Goal: Use online tool/utility: Utilize a website feature to perform a specific function

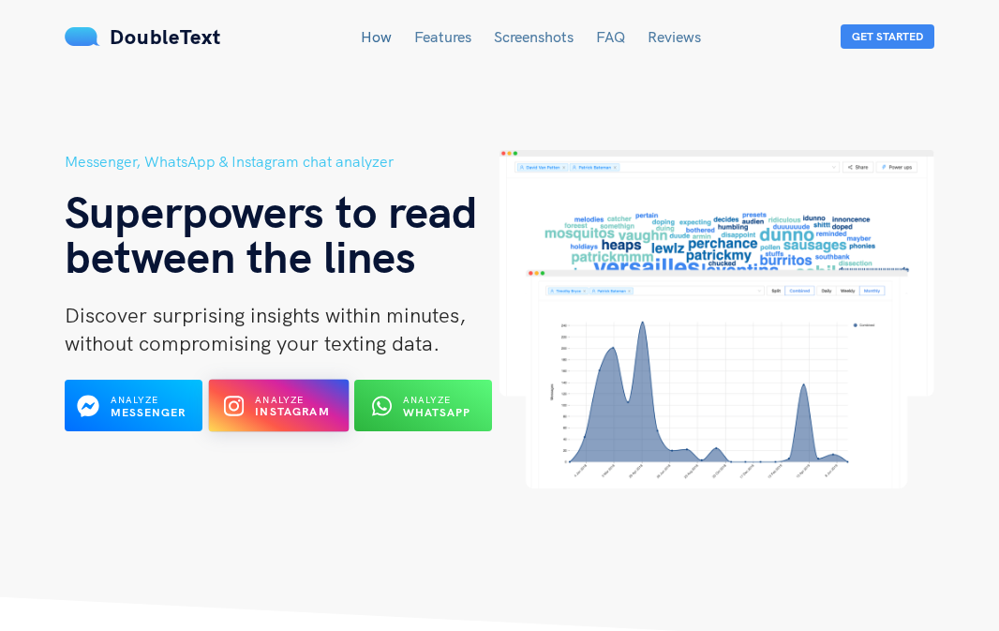
click at [296, 396] on span "Analyze" at bounding box center [279, 400] width 49 height 12
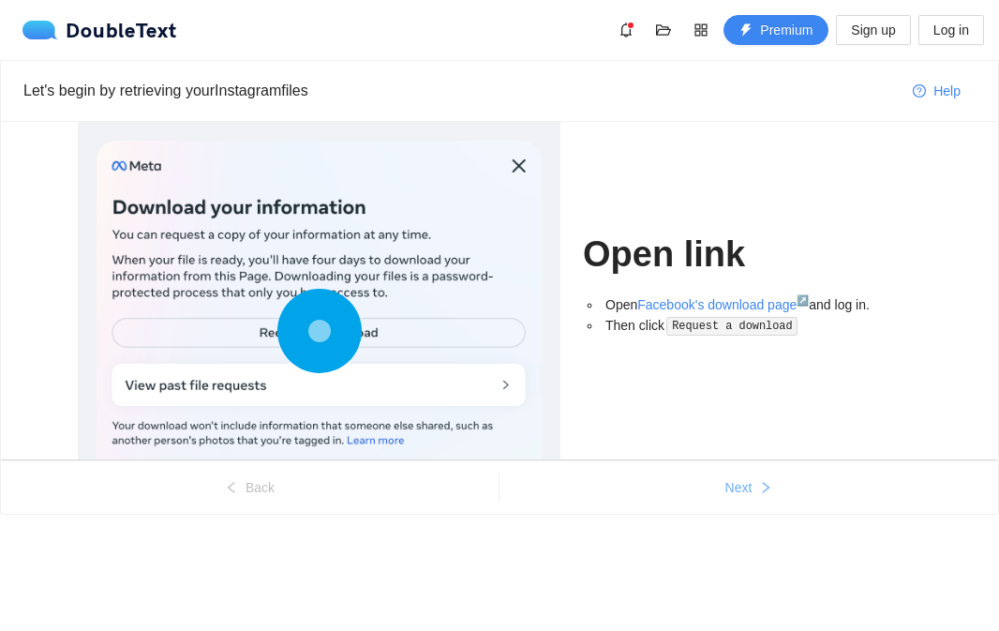
click at [736, 497] on span "Next" at bounding box center [739, 487] width 27 height 21
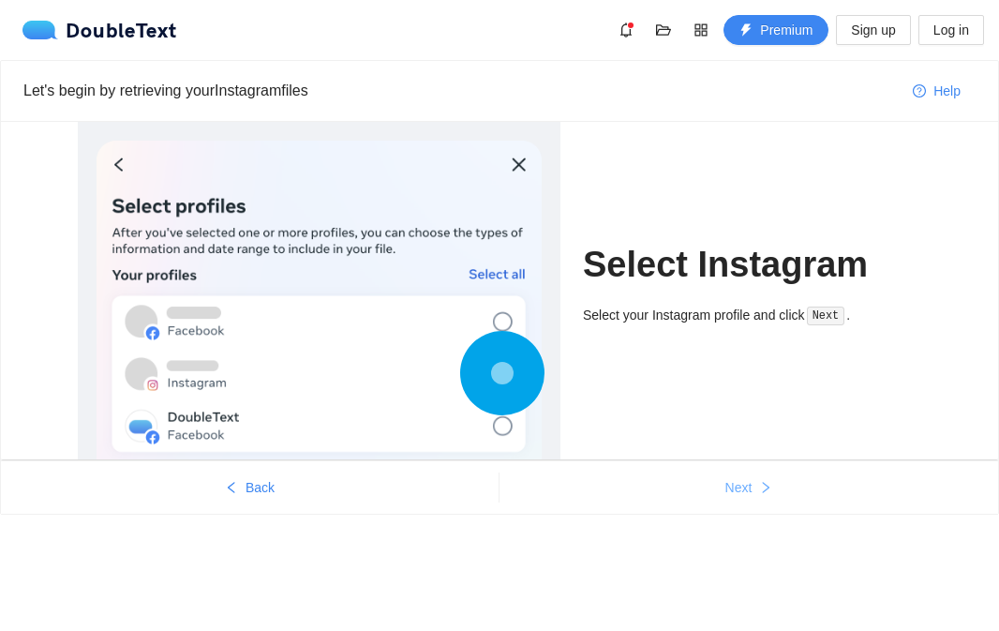
click at [736, 497] on span "Next" at bounding box center [739, 487] width 27 height 21
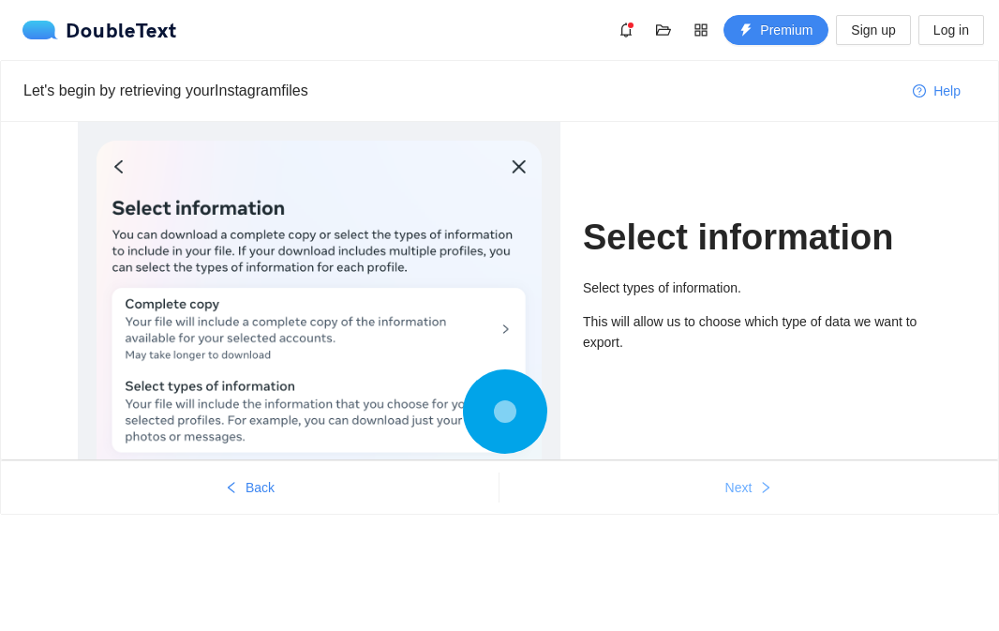
click at [736, 497] on span "Next" at bounding box center [739, 487] width 27 height 21
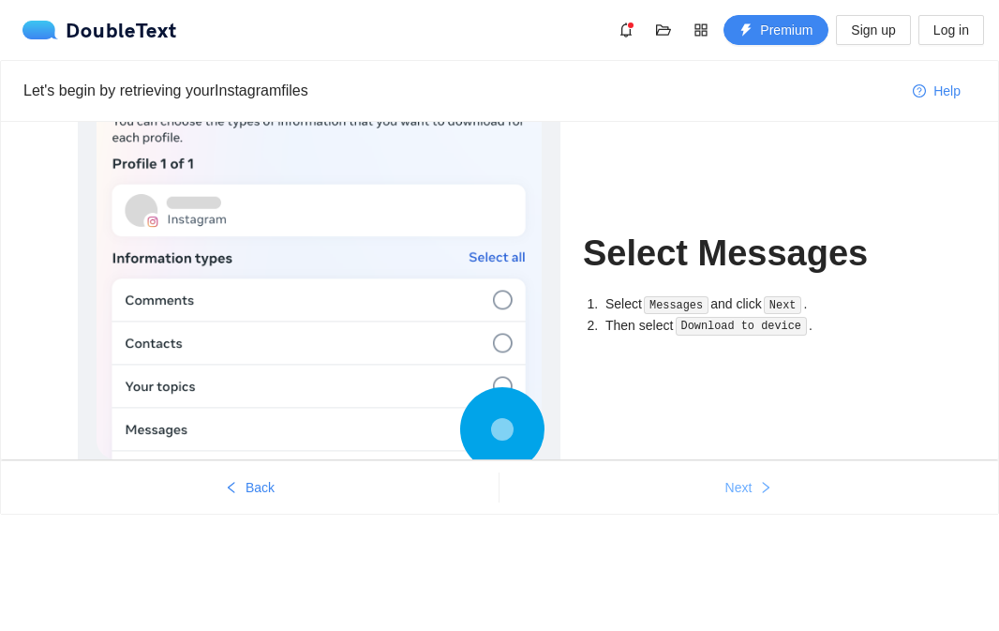
click at [734, 476] on button "Next" at bounding box center [749, 488] width 499 height 30
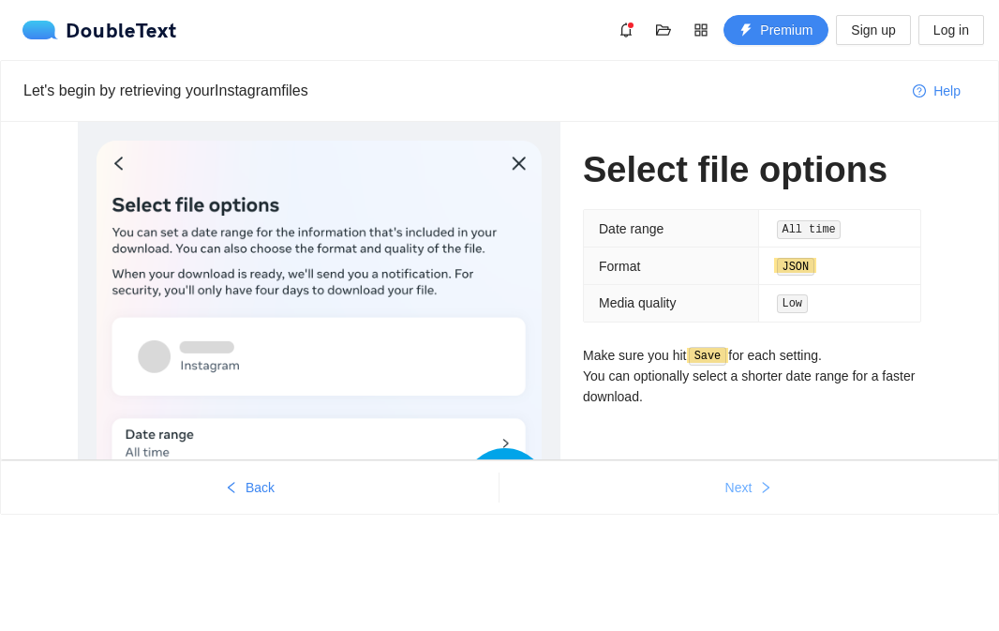
click at [734, 476] on button "Next" at bounding box center [749, 488] width 499 height 30
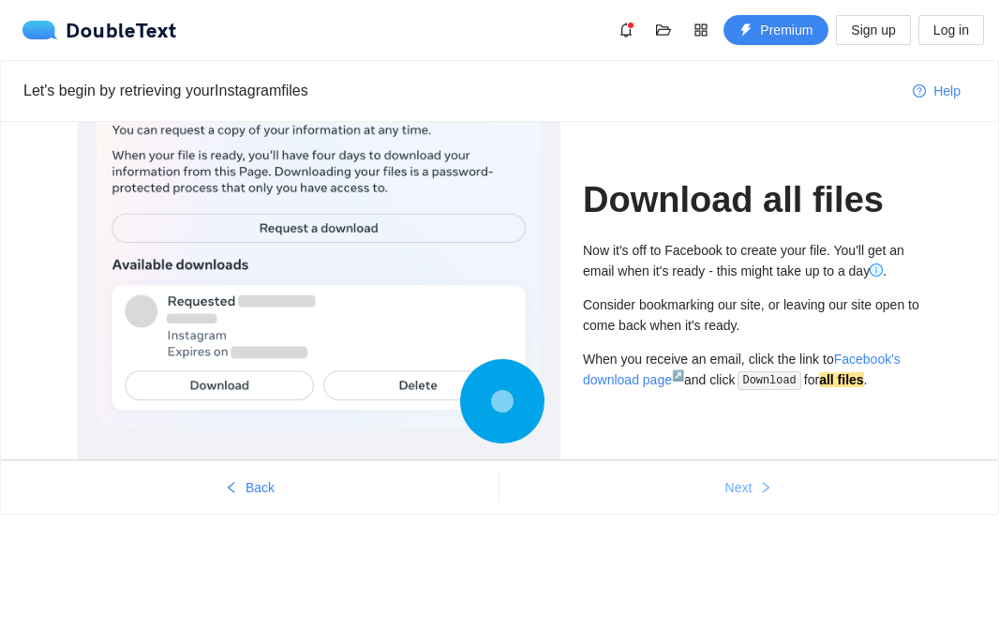
click at [734, 476] on button "Next" at bounding box center [749, 488] width 499 height 30
